Goal: Register for event/course

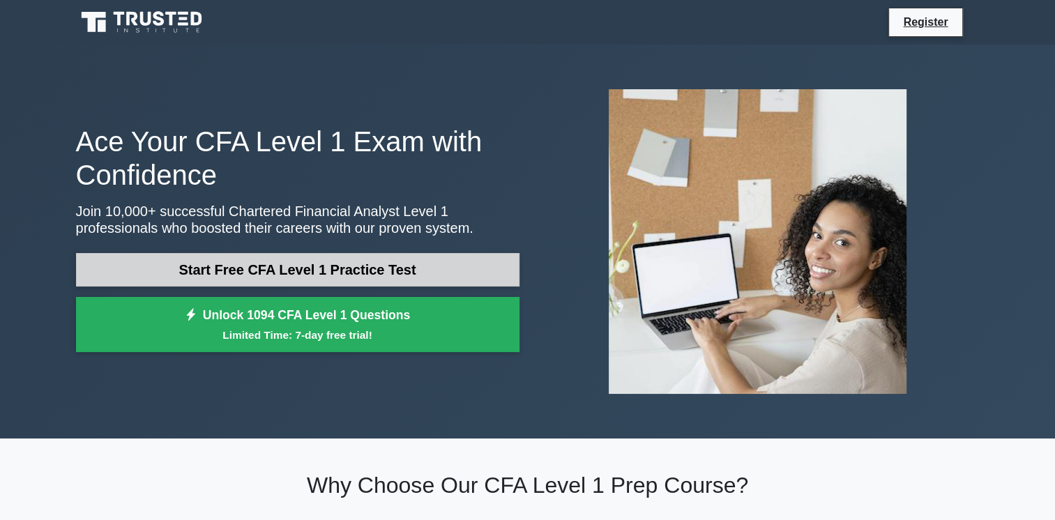
click at [365, 262] on link "Start Free CFA Level 1 Practice Test" at bounding box center [297, 269] width 443 height 33
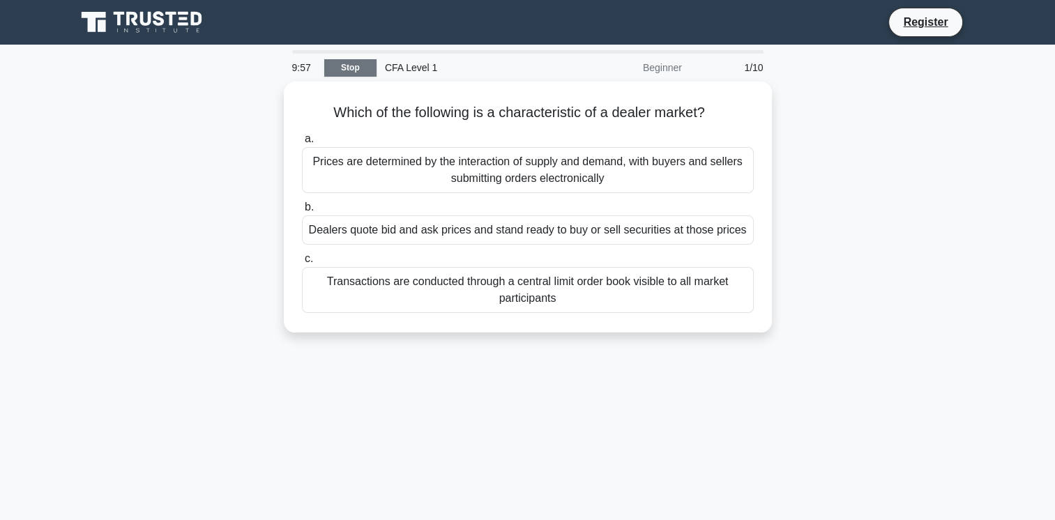
click at [363, 68] on link "Stop" at bounding box center [350, 67] width 52 height 17
